Goal: Find specific page/section: Find specific page/section

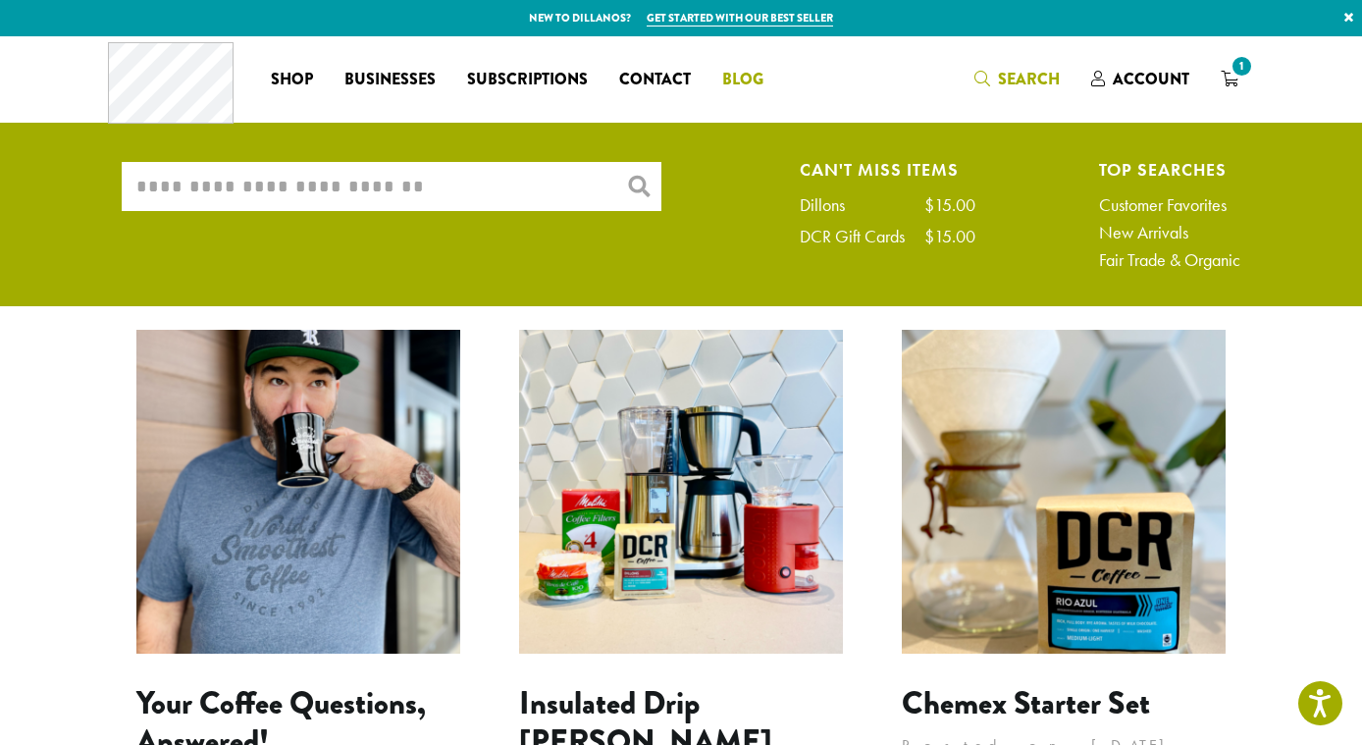
click at [731, 77] on span "Blog" at bounding box center [742, 80] width 41 height 25
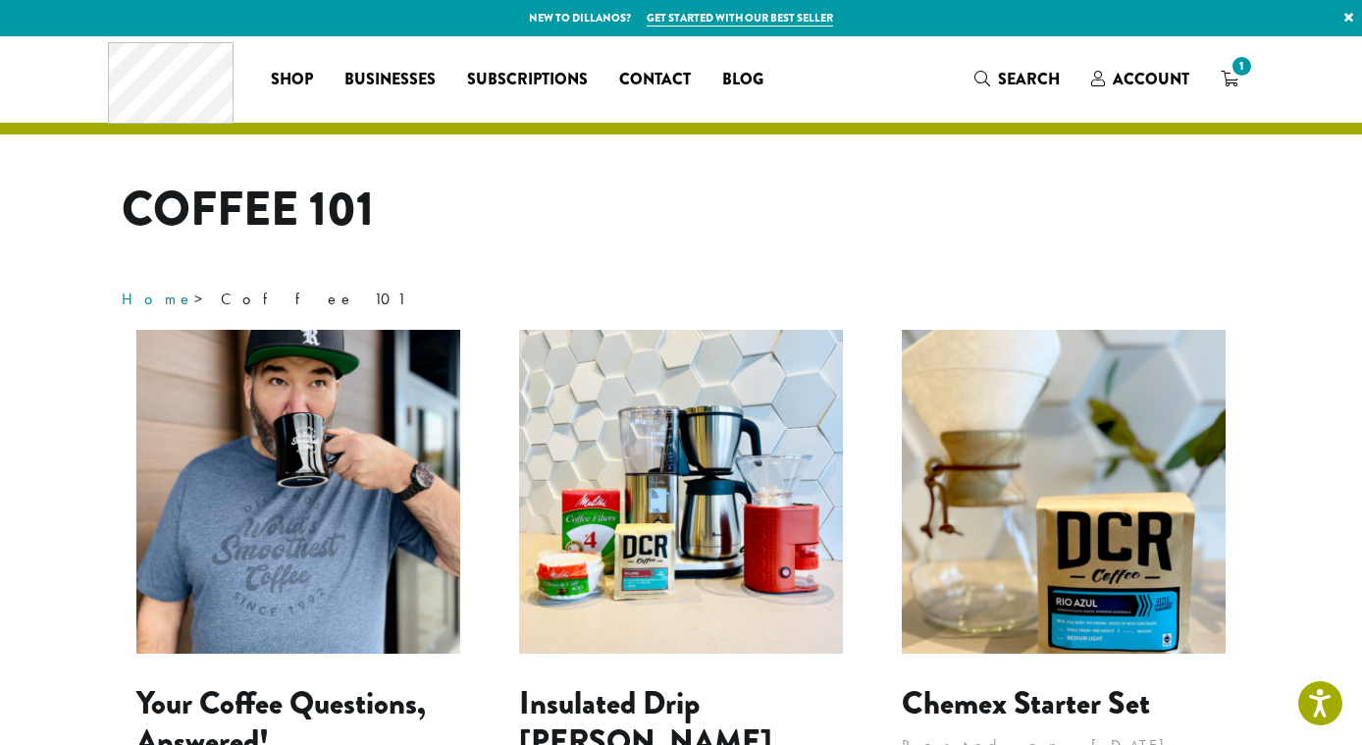
click at [140, 301] on link "Home" at bounding box center [158, 298] width 73 height 21
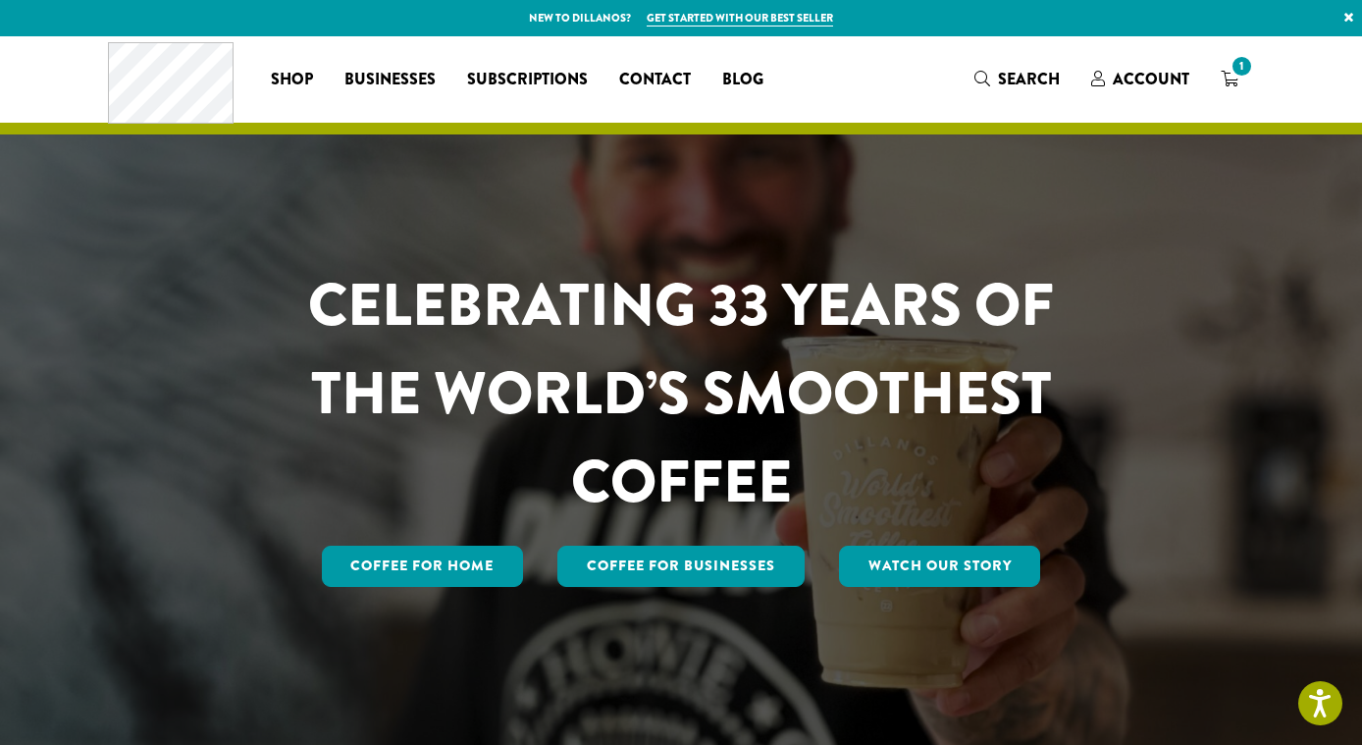
click at [82, 318] on div at bounding box center [681, 392] width 1362 height 713
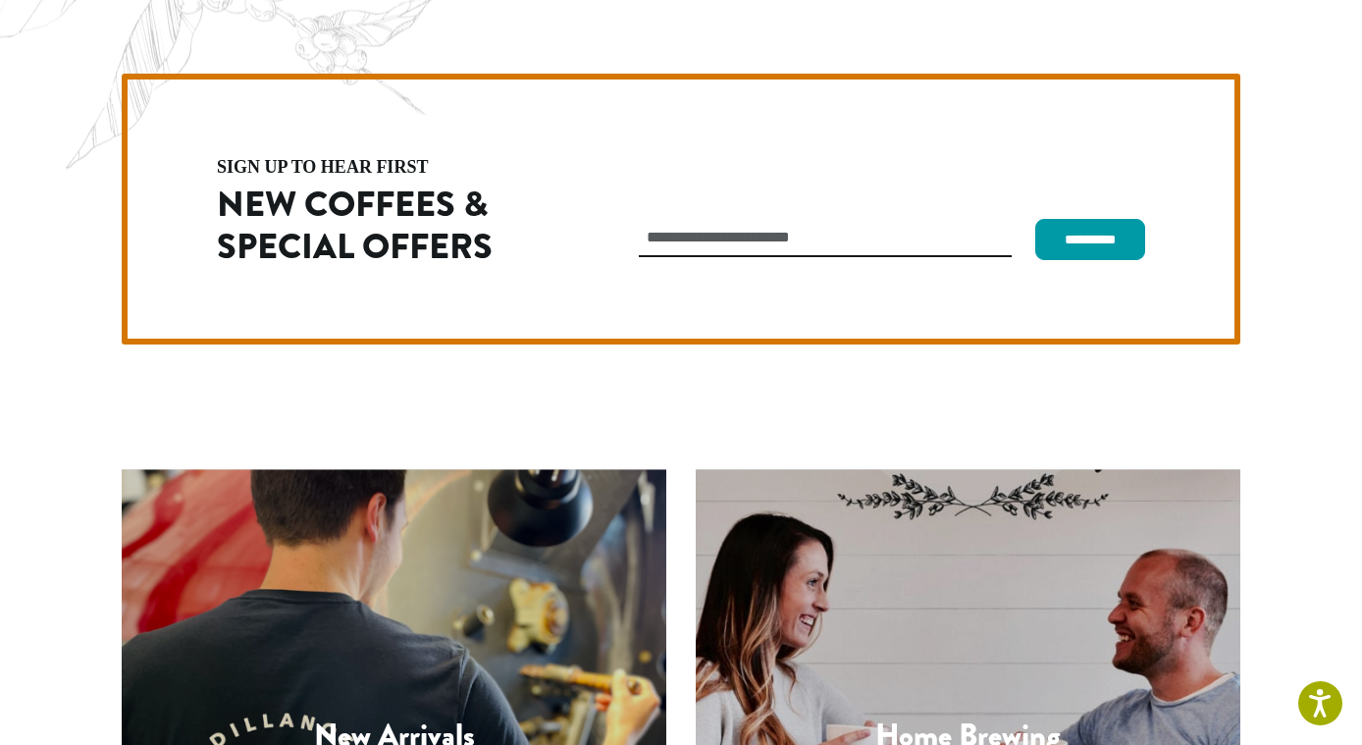
scroll to position [5544, 0]
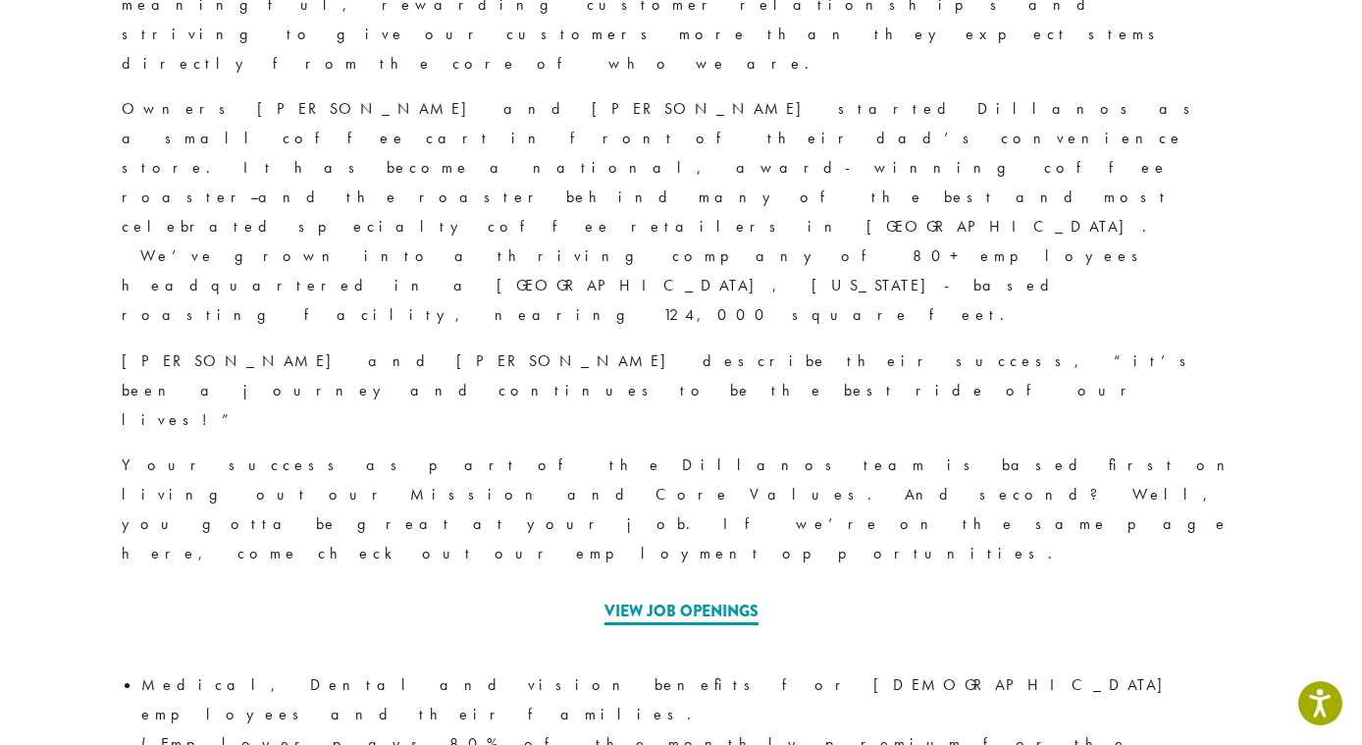
scroll to position [785, 0]
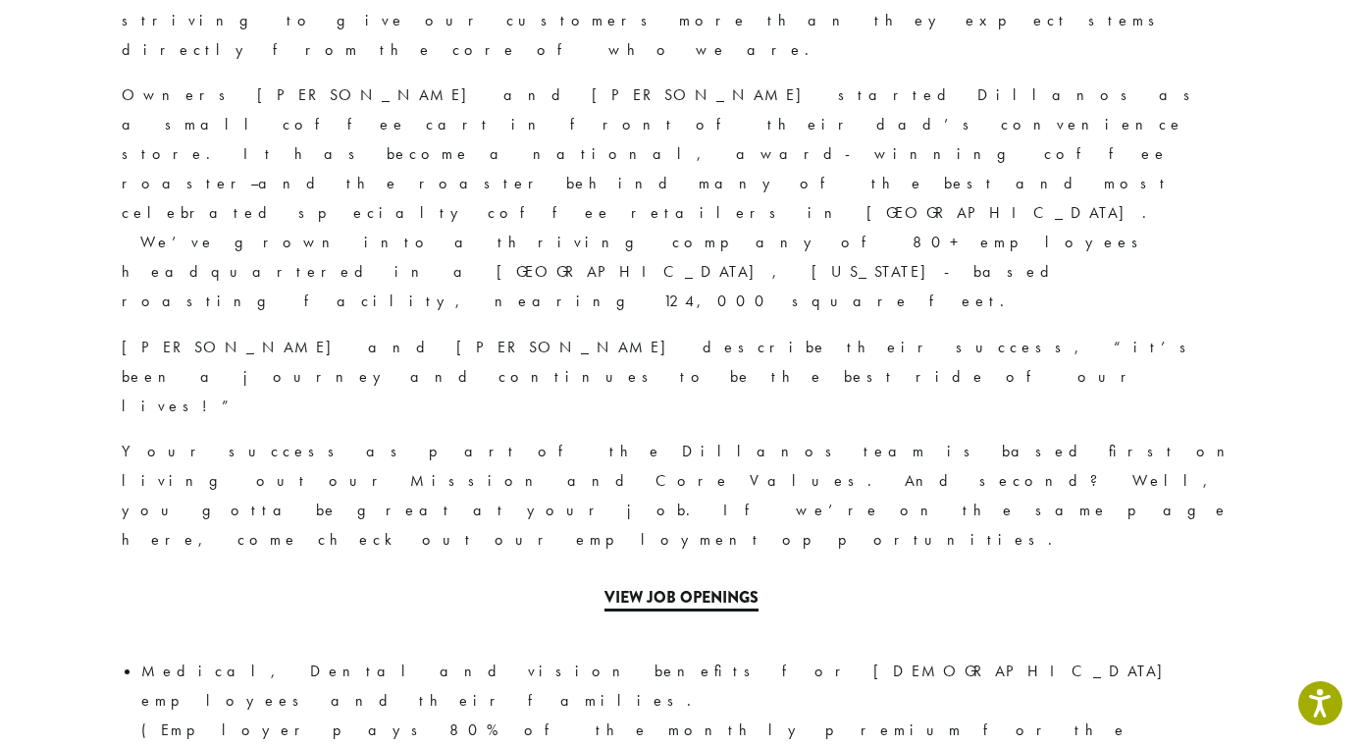
click at [669, 586] on link "View Job Openings" at bounding box center [681, 599] width 154 height 26
